Goal: Task Accomplishment & Management: Manage account settings

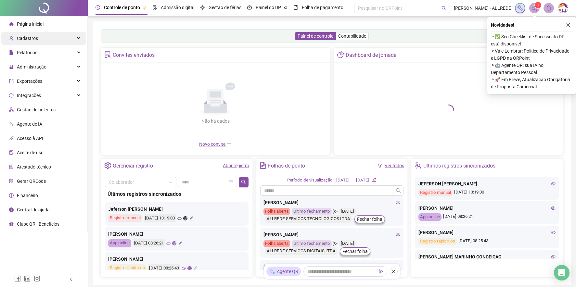
click at [37, 39] on div "Cadastros" at bounding box center [43, 38] width 85 height 13
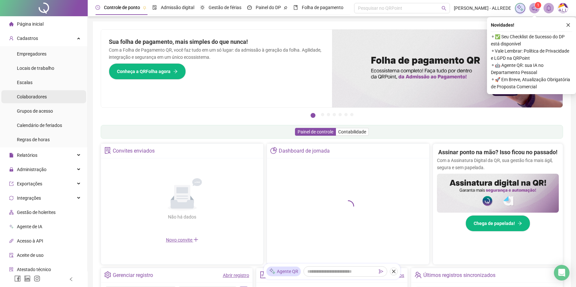
click at [28, 96] on span "Colaboradores" at bounding box center [32, 96] width 30 height 5
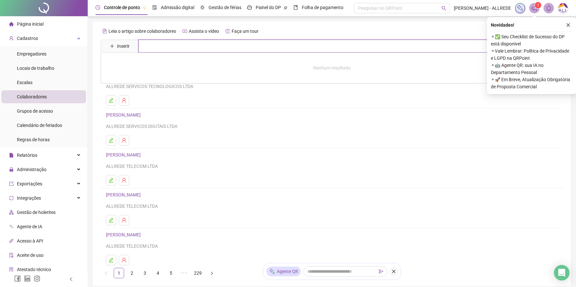
click at [158, 46] on input "text" at bounding box center [336, 46] width 396 height 13
type input "*****"
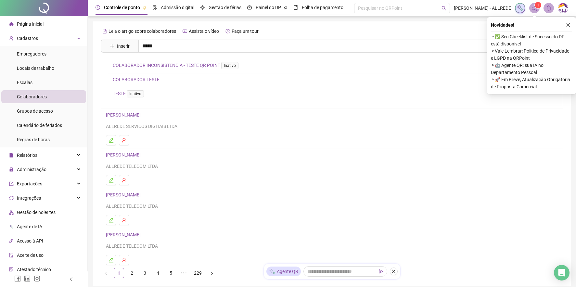
click at [130, 79] on link "COLABORADOR TESTE" at bounding box center [136, 79] width 47 height 5
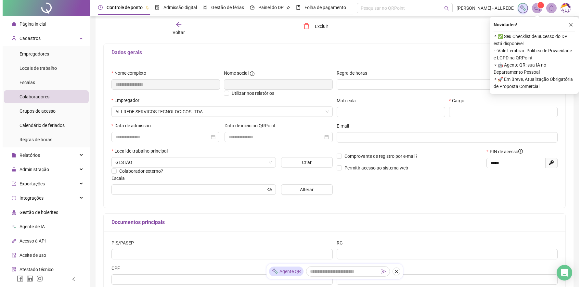
scroll to position [52, 0]
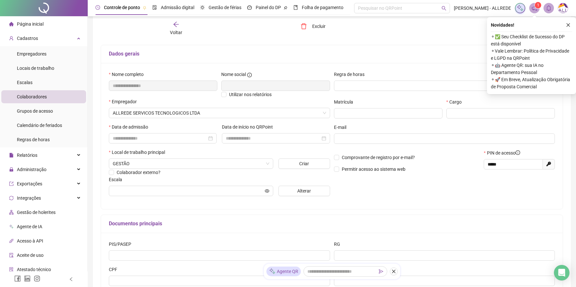
click at [564, 7] on img at bounding box center [563, 8] width 10 height 10
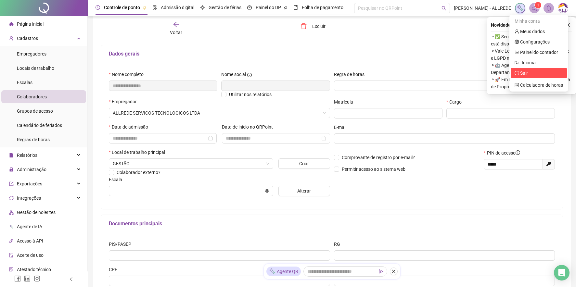
click at [529, 74] on span "Sair" at bounding box center [539, 73] width 48 height 7
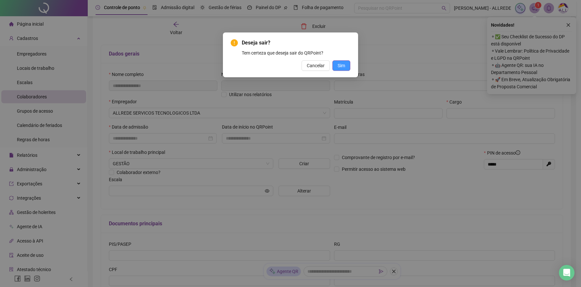
click at [343, 63] on span "Sim" at bounding box center [341, 65] width 7 height 7
